Goal: Information Seeking & Learning: Find specific fact

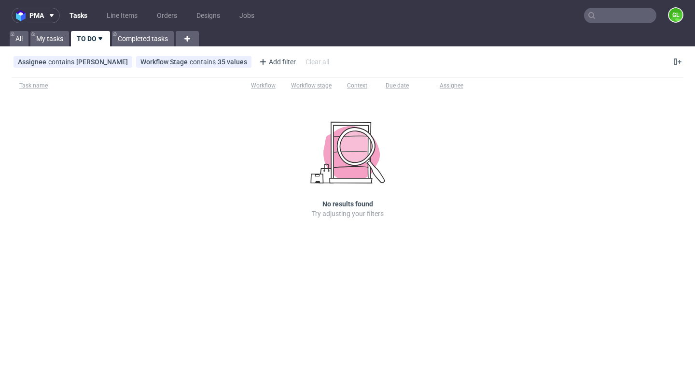
click at [609, 16] on input "text" at bounding box center [620, 15] width 72 height 15
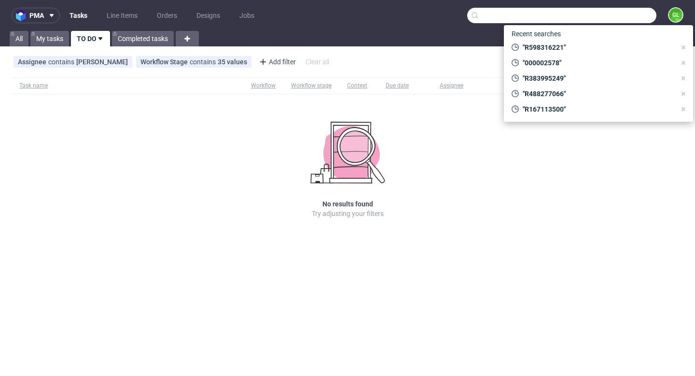
paste input "contact@maisoncalys.com"
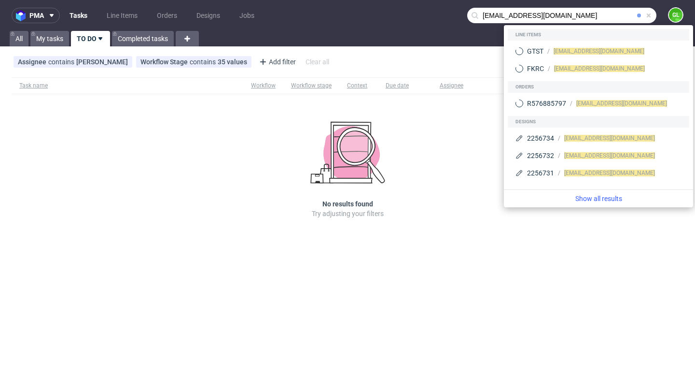
type input "contact@maisoncalys.com"
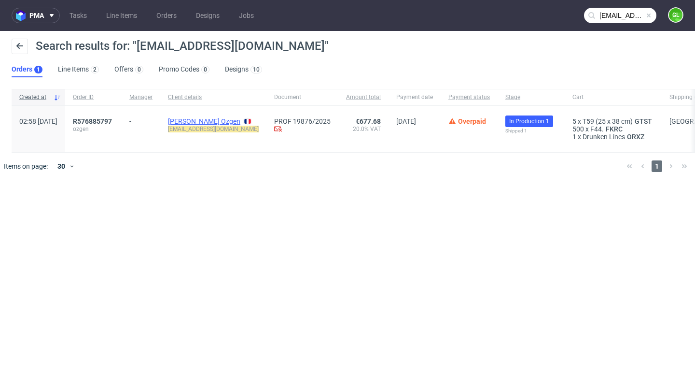
click at [211, 122] on link "CEVIK GOKPINAR Ozgen" at bounding box center [204, 121] width 72 height 8
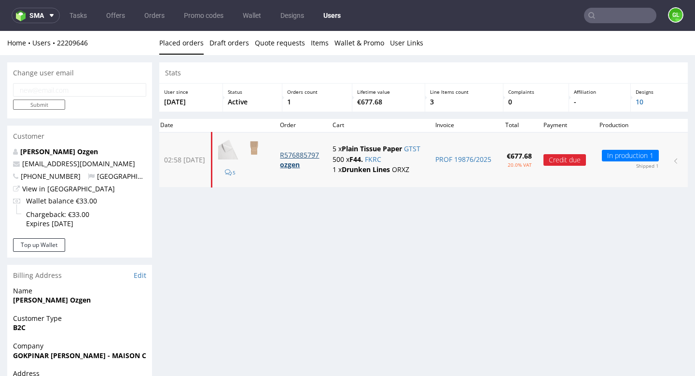
click at [317, 156] on p "R576885797" at bounding box center [300, 155] width 41 height 10
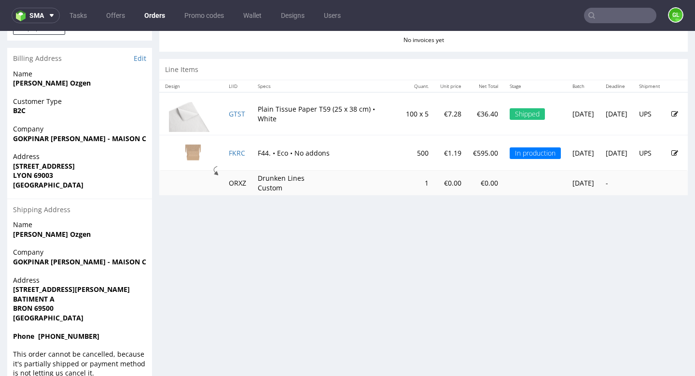
scroll to position [486, 0]
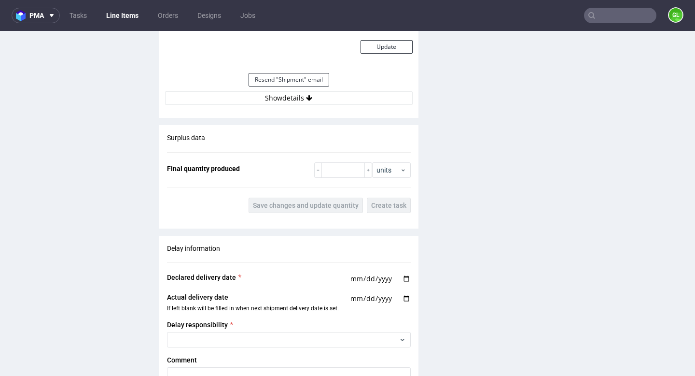
scroll to position [935, 0]
click at [300, 96] on button "Show details" at bounding box center [289, 98] width 248 height 14
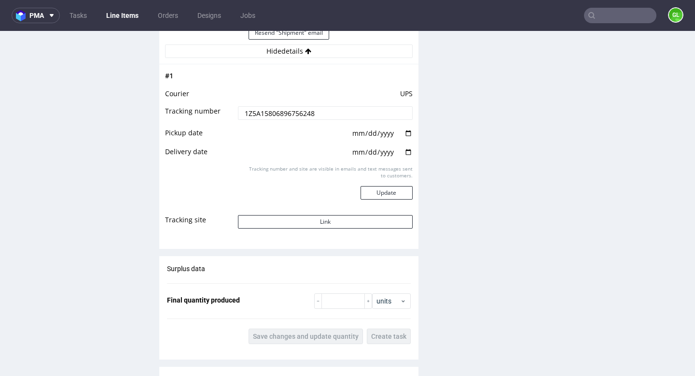
scroll to position [972, 0]
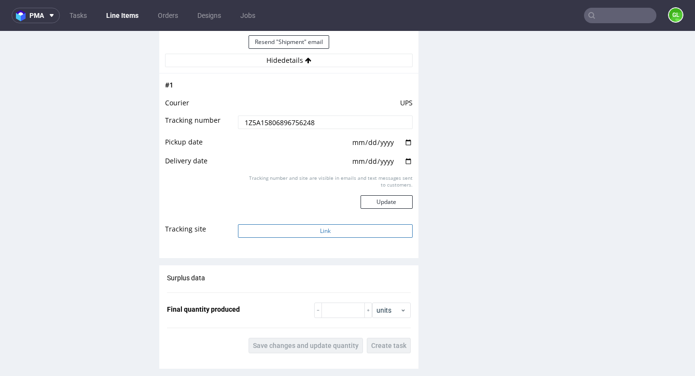
click at [328, 226] on button "Link" at bounding box center [325, 231] width 174 height 14
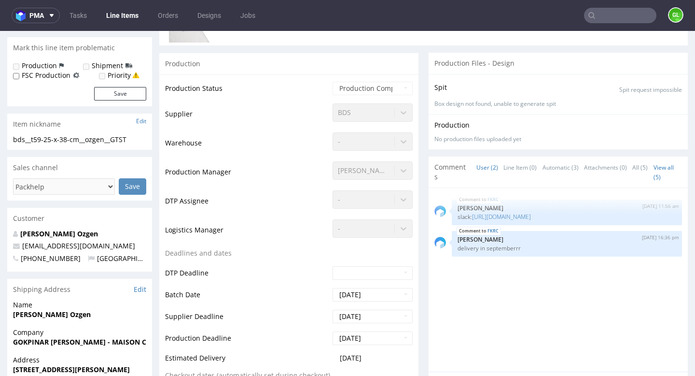
scroll to position [0, 0]
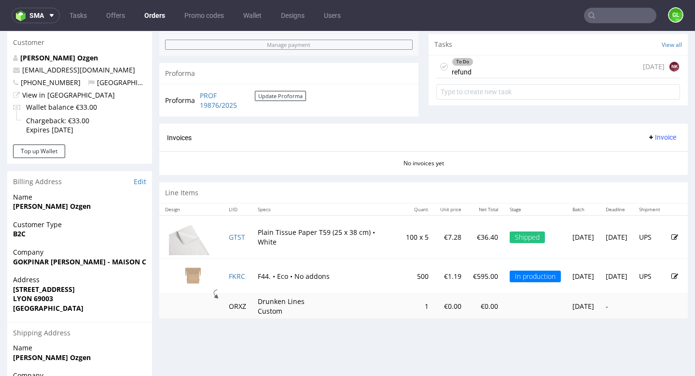
scroll to position [346, 0]
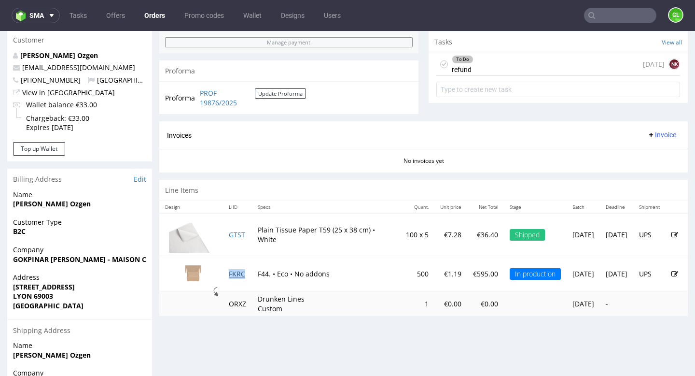
click at [237, 275] on link "FKRC" at bounding box center [237, 273] width 16 height 9
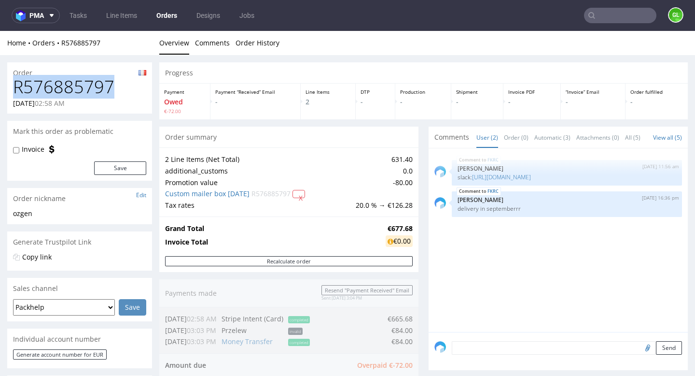
drag, startPoint x: 15, startPoint y: 87, endPoint x: 113, endPoint y: 81, distance: 97.7
click at [113, 81] on h1 "R576885797" at bounding box center [79, 86] width 133 height 19
copy h1 "R576885797"
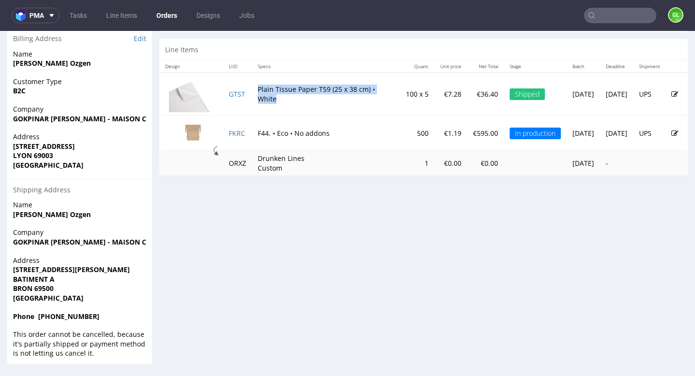
drag, startPoint x: 259, startPoint y: 87, endPoint x: 311, endPoint y: 99, distance: 52.8
click at [311, 99] on td "Plain Tissue Paper T59 (25 x 38 cm) • White" at bounding box center [326, 93] width 148 height 43
copy td "Plain Tissue Paper T59 (25 x 38 cm) • White"
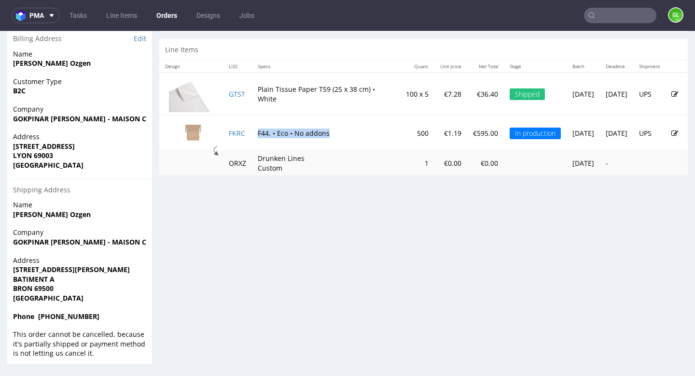
drag, startPoint x: 259, startPoint y: 133, endPoint x: 333, endPoint y: 131, distance: 74.4
click at [333, 131] on td "F44. • Eco • No addons" at bounding box center [326, 132] width 148 height 35
copy td "F44. • Eco • No addons"
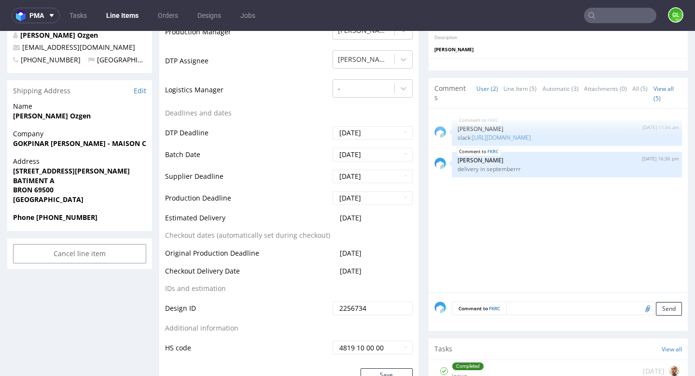
scroll to position [341, 0]
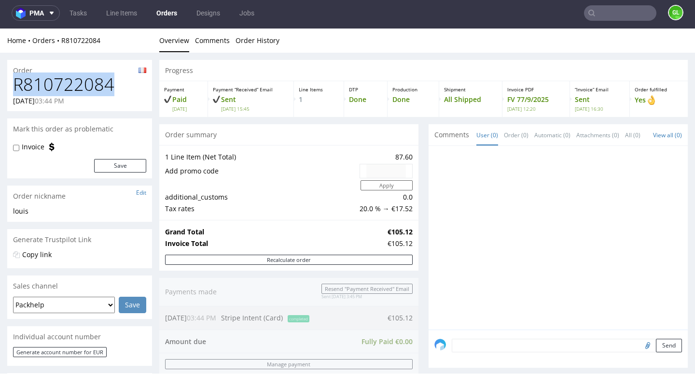
drag, startPoint x: 14, startPoint y: 89, endPoint x: 113, endPoint y: 84, distance: 98.6
click at [113, 84] on h1 "R810722084" at bounding box center [79, 84] width 133 height 19
copy h1 "R810722084"
click at [55, 83] on h1 "R810722084" at bounding box center [79, 84] width 133 height 19
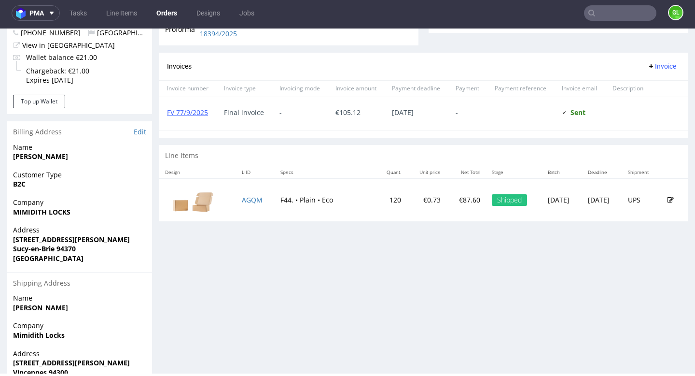
scroll to position [393, 0]
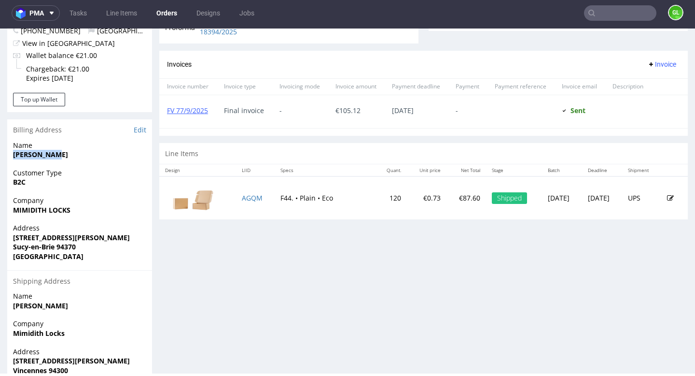
drag, startPoint x: 62, startPoint y: 157, endPoint x: 14, endPoint y: 158, distance: 47.8
click at [14, 158] on span "LOUIS LOUIS" at bounding box center [79, 155] width 133 height 10
copy strong "LOUIS LOUIS"
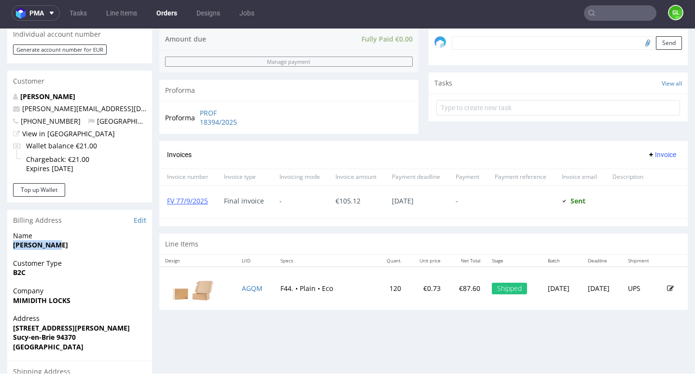
scroll to position [277, 0]
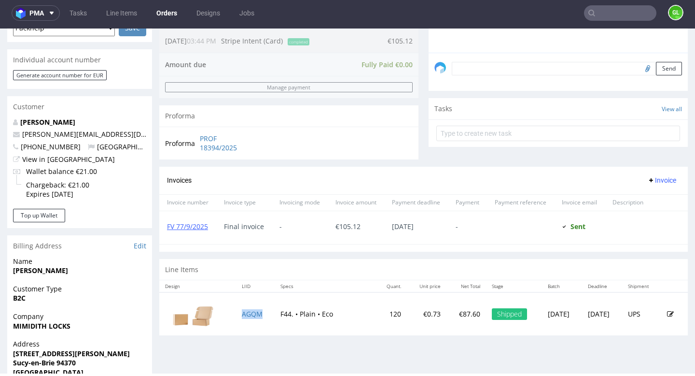
click at [248, 318] on td "AGQM" at bounding box center [255, 313] width 39 height 43
click at [247, 314] on link "AGQM" at bounding box center [252, 313] width 21 height 9
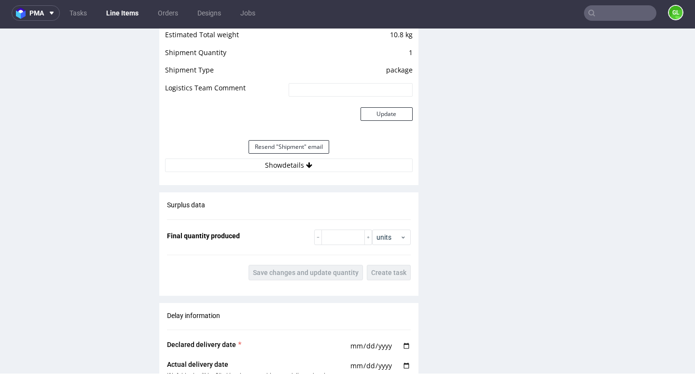
scroll to position [991, 0]
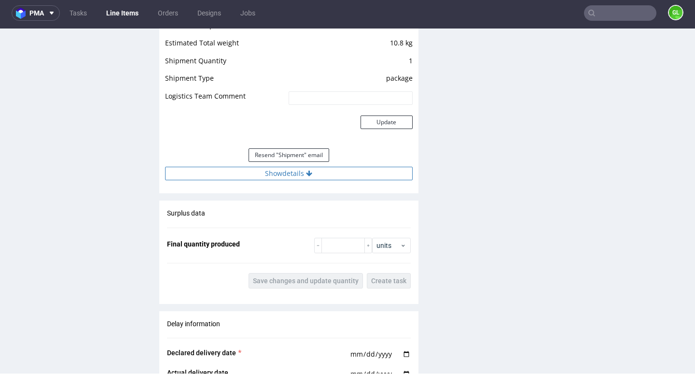
click at [296, 170] on button "Show details" at bounding box center [289, 174] width 248 height 14
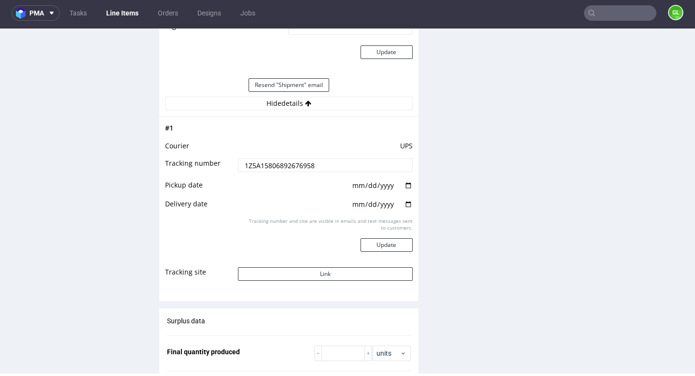
scroll to position [1063, 0]
click at [324, 272] on button "Link" at bounding box center [325, 273] width 174 height 14
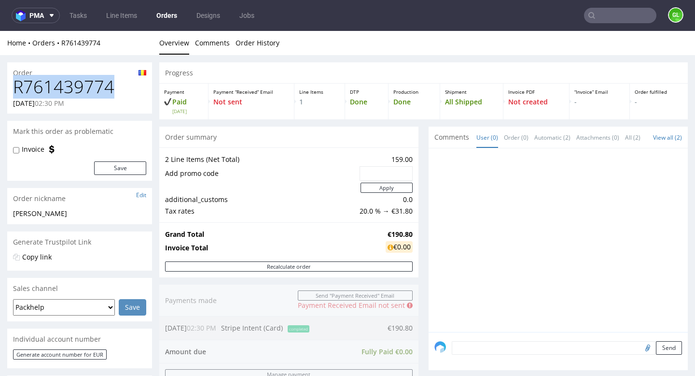
drag, startPoint x: 15, startPoint y: 89, endPoint x: 121, endPoint y: 90, distance: 105.8
click at [121, 90] on h1 "R761439774" at bounding box center [79, 86] width 133 height 19
copy h1 "R761439774"
click at [597, 10] on input "text" at bounding box center [620, 15] width 72 height 15
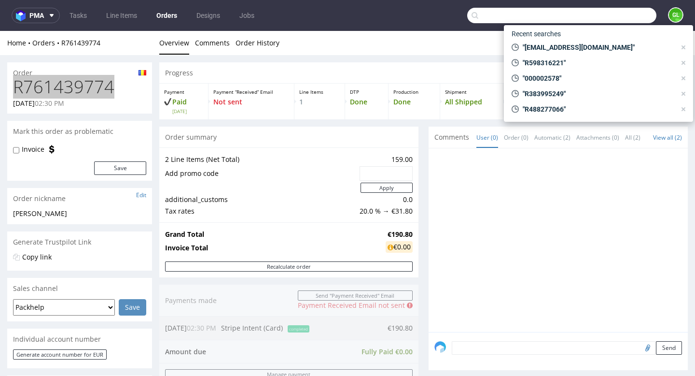
paste input "R468359902"
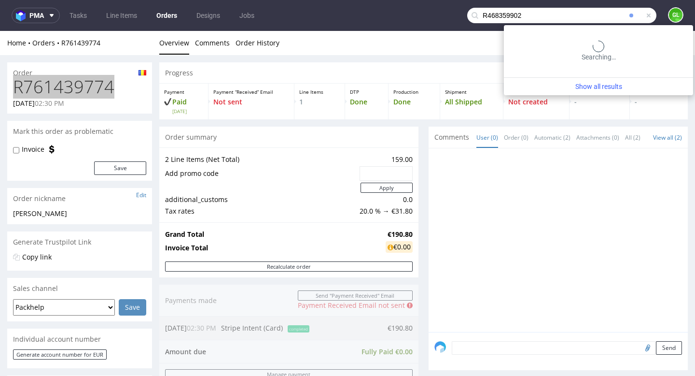
type input "R468359902"
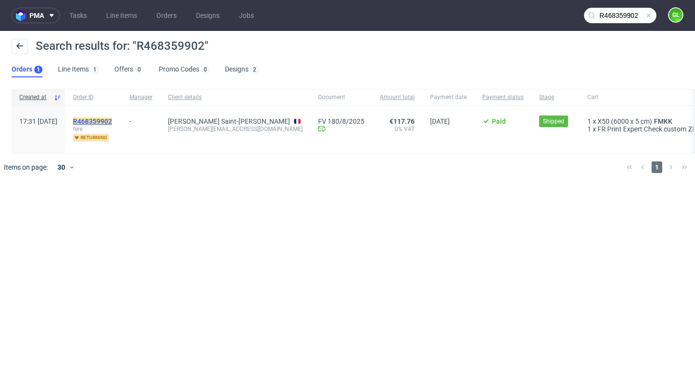
click at [112, 119] on mark "R468359902" at bounding box center [92, 121] width 39 height 8
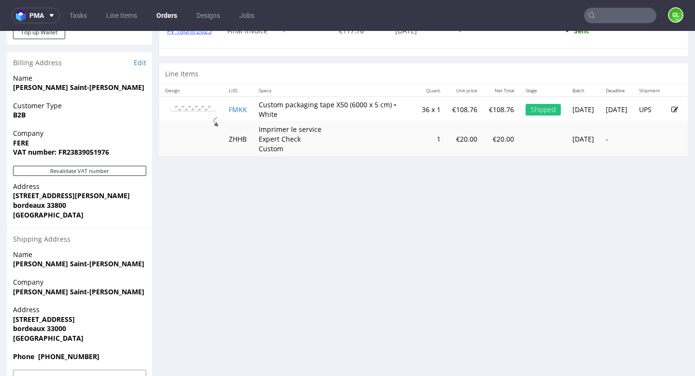
scroll to position [429, 0]
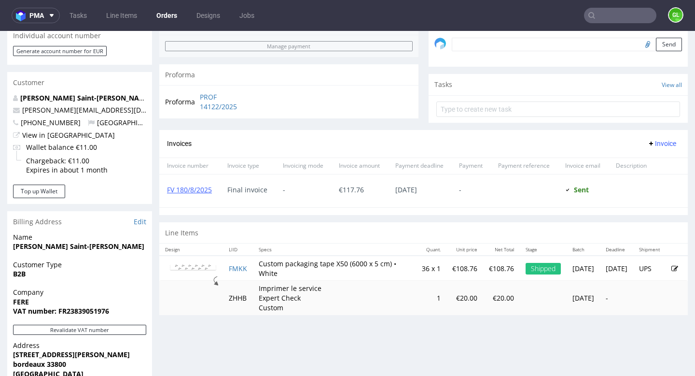
scroll to position [300, 0]
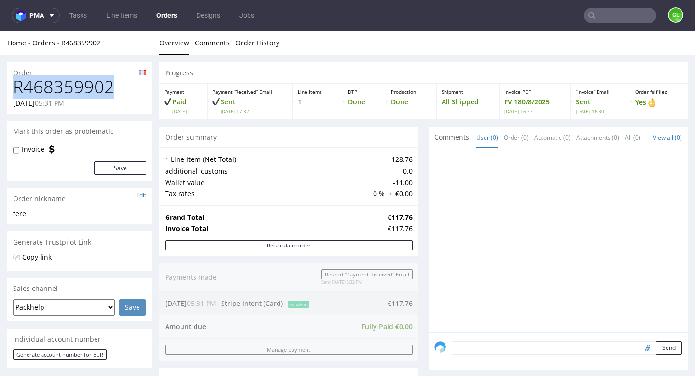
drag, startPoint x: 127, startPoint y: 88, endPoint x: 14, endPoint y: 86, distance: 113.5
click at [14, 86] on h1 "R468359902" at bounding box center [79, 86] width 133 height 19
copy h1 "R468359902"
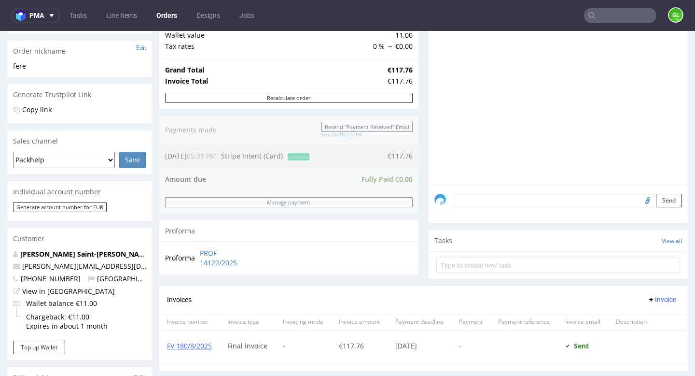
scroll to position [149, 0]
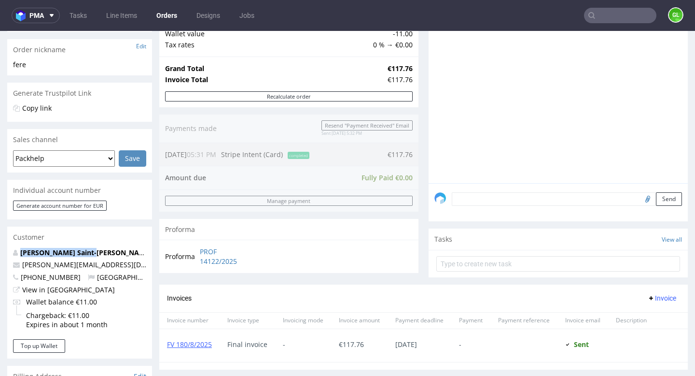
drag, startPoint x: 103, startPoint y: 255, endPoint x: 16, endPoint y: 255, distance: 86.4
click at [16, 255] on p "Pauline Saint-Martin" at bounding box center [79, 253] width 133 height 10
copy strong "Pauline Saint-Martin"
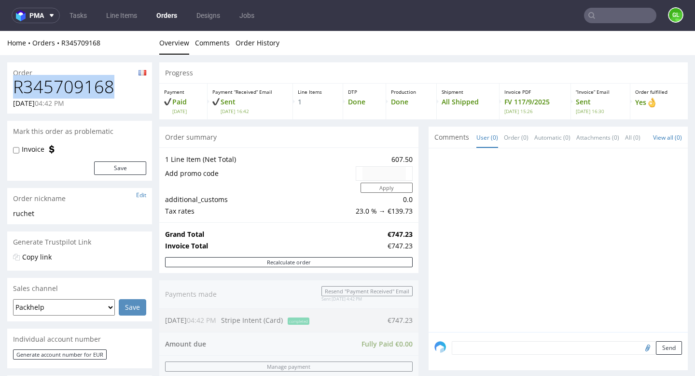
drag, startPoint x: 15, startPoint y: 87, endPoint x: 111, endPoint y: 92, distance: 96.2
click at [112, 92] on h1 "R345709168" at bounding box center [79, 86] width 133 height 19
copy h1 "R345709168"
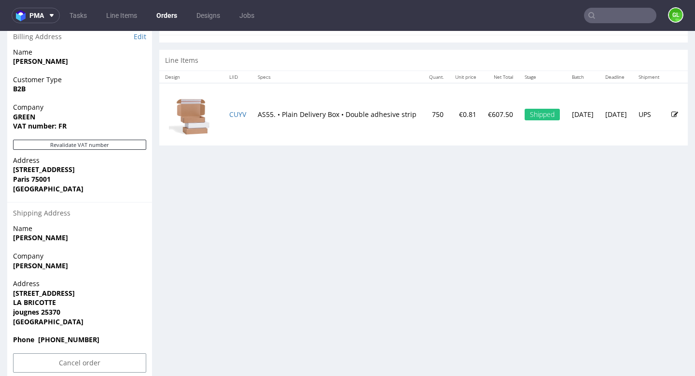
scroll to position [503, 0]
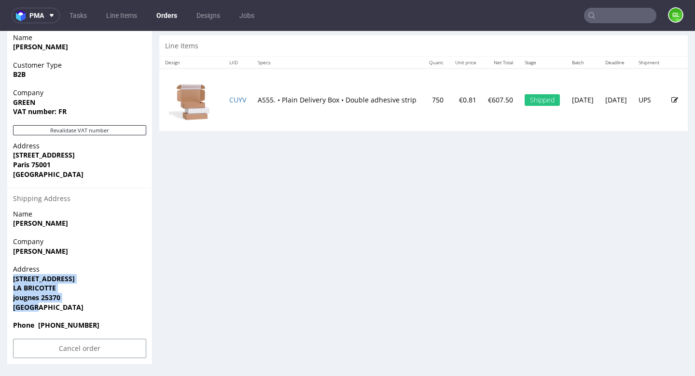
drag, startPoint x: 12, startPoint y: 279, endPoint x: 52, endPoint y: 305, distance: 48.2
click at [52, 305] on div "Address [STREET_ADDRESS]" at bounding box center [79, 292] width 145 height 56
copy p "[STREET_ADDRESS]"
